Goal: Task Accomplishment & Management: Complete application form

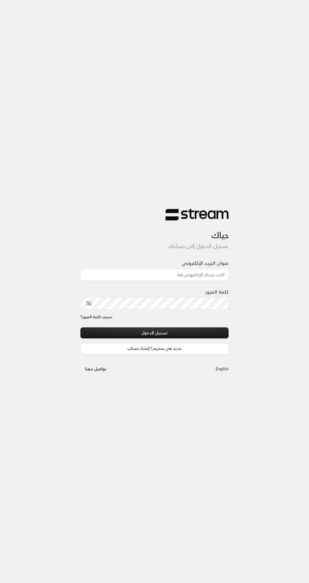
click at [136, 348] on link "جديد في ستريم؟ إنشاء حساب" at bounding box center [155, 348] width 148 height 11
